Goal: Information Seeking & Learning: Learn about a topic

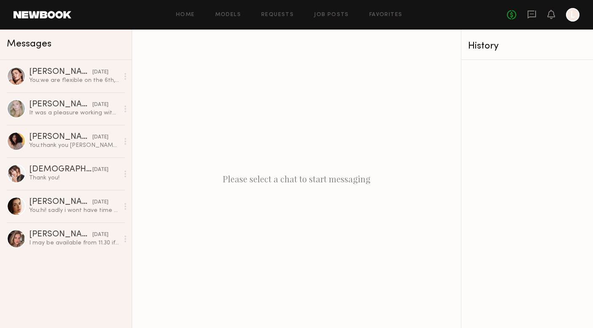
click at [33, 12] on link at bounding box center [43, 15] width 58 height 8
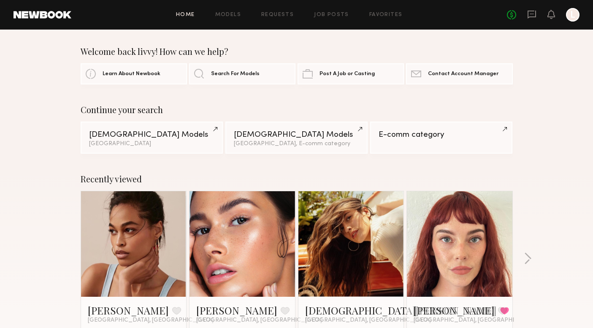
click at [36, 230] on div "Recently viewed [PERSON_NAME] Favorite [GEOGRAPHIC_DATA], [GEOGRAPHIC_DATA] [PE…" at bounding box center [296, 263] width 593 height 198
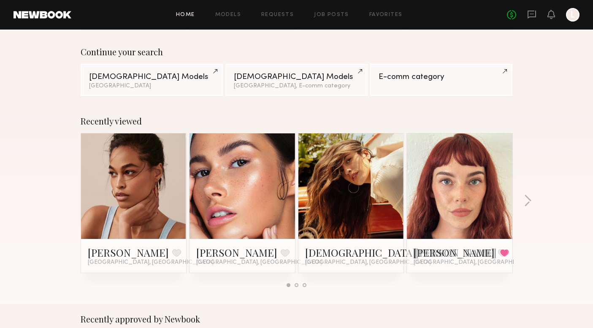
scroll to position [57, 0]
click at [128, 172] on link at bounding box center [134, 187] width 52 height 106
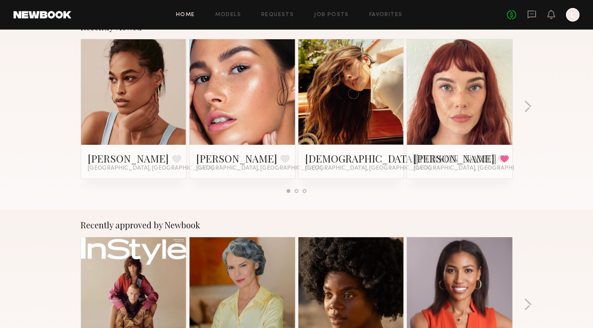
scroll to position [0, 0]
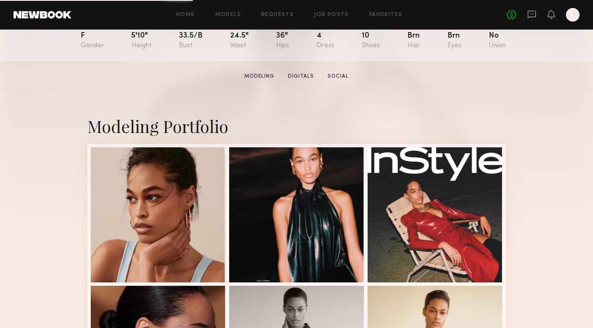
scroll to position [112, 0]
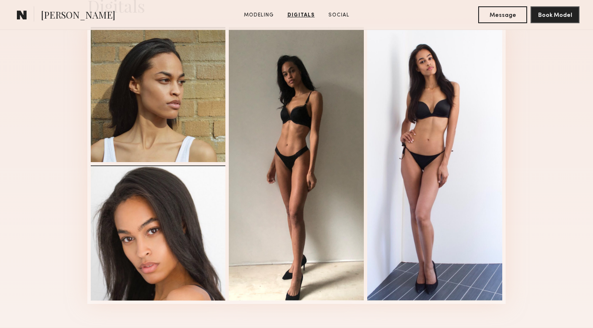
scroll to position [857, 0]
click at [54, 230] on div "Digitals 1 of 4" at bounding box center [296, 148] width 593 height 357
click at [54, 229] on div "Digitals 1 of 4" at bounding box center [296, 148] width 593 height 357
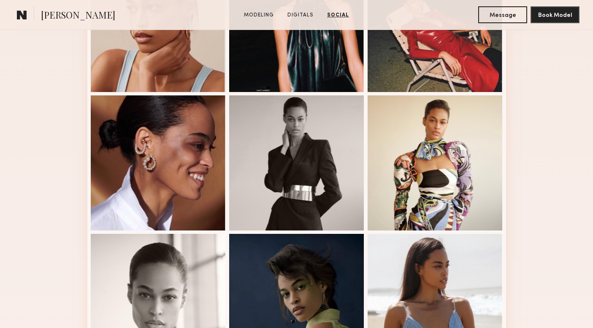
scroll to position [0, 0]
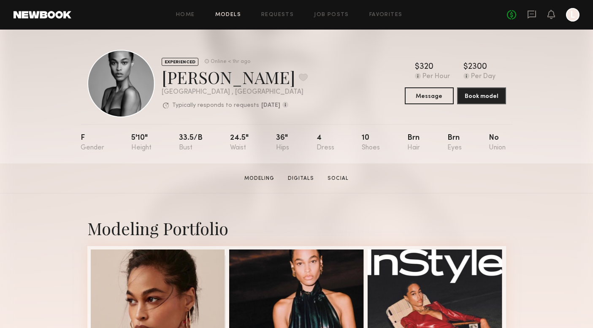
click at [232, 14] on link "Models" at bounding box center [228, 14] width 26 height 5
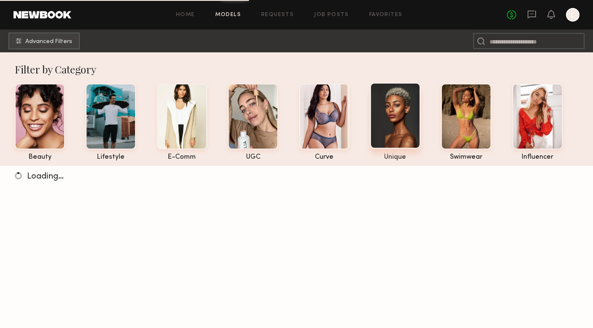
click at [387, 106] on div at bounding box center [395, 116] width 50 height 66
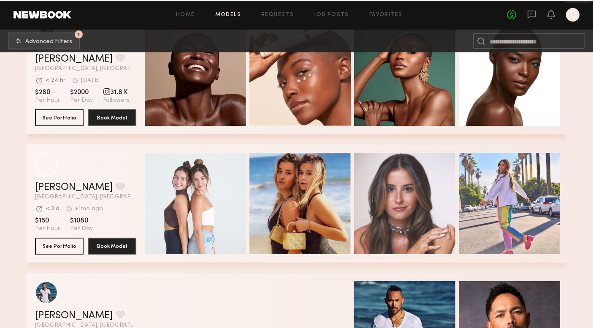
scroll to position [9469, 0]
